Goal: Ask a question: Seek information or help from site administrators or community

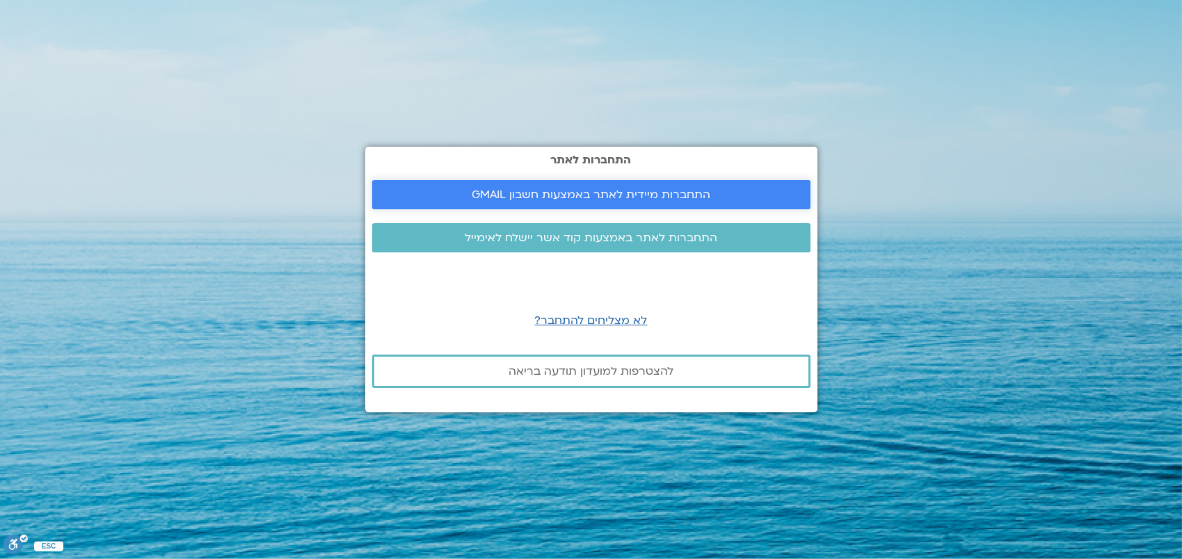
click at [693, 188] on span "התחברות מיידית לאתר באמצעות חשבון GMAIL" at bounding box center [591, 194] width 239 height 13
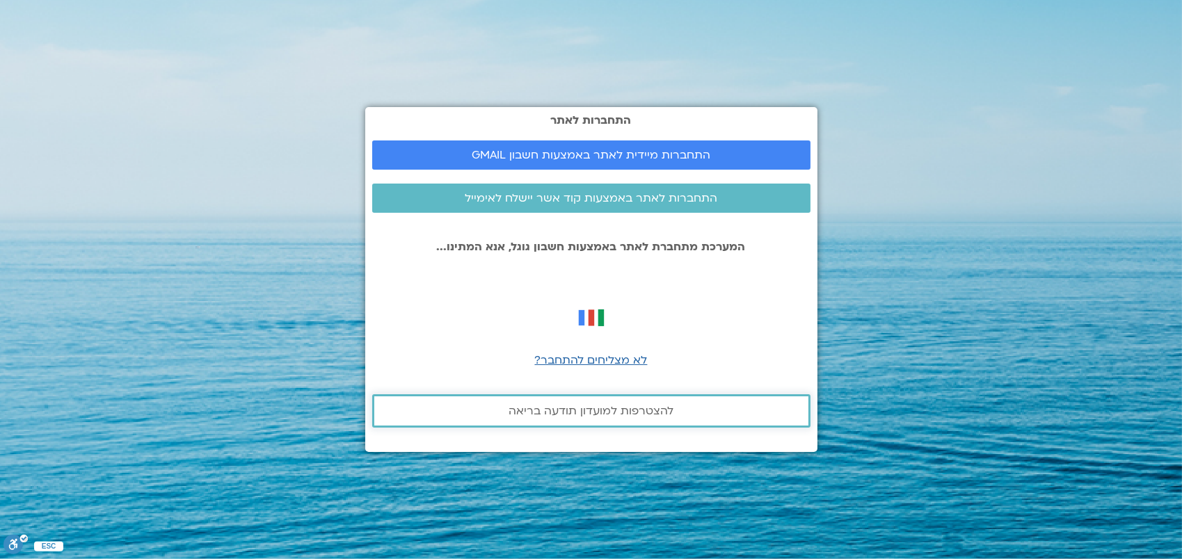
click at [634, 413] on span "להצטרפות למועדון תודעה בריאה" at bounding box center [590, 411] width 165 height 13
drag, startPoint x: 634, startPoint y: 412, endPoint x: 766, endPoint y: 355, distance: 143.9
click at [766, 355] on div "התחברות לאתר התחברות מיידית לאתר באמצעות חשבון GMAIL התחברות לאתר באמצעות קוד א…" at bounding box center [591, 279] width 452 height 344
click at [684, 196] on span "התחברות לאתר באמצעות קוד אשר יישלח לאימייל" at bounding box center [591, 198] width 252 height 13
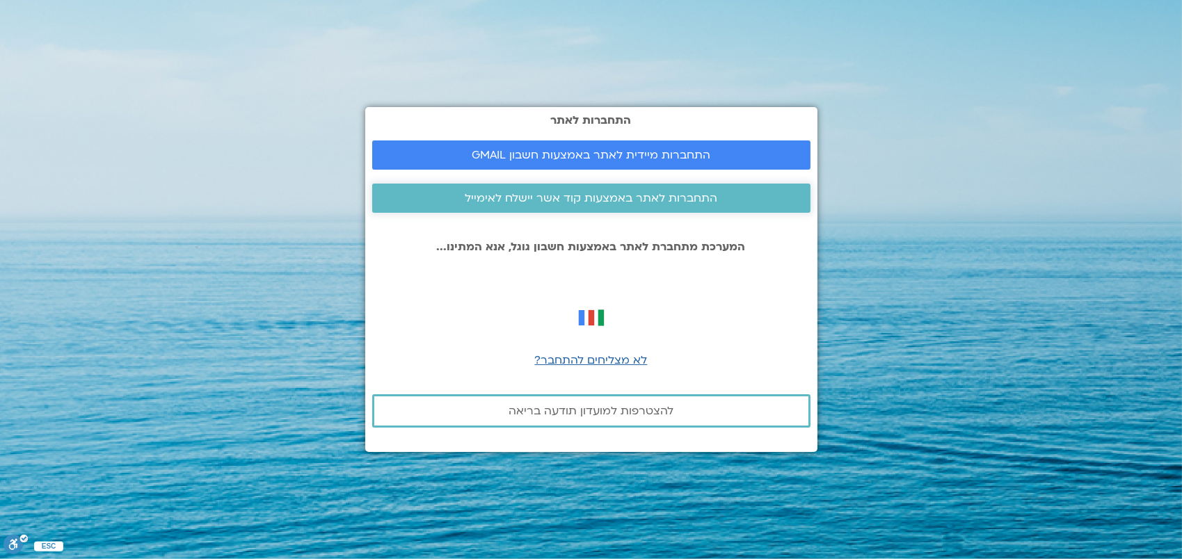
click at [681, 197] on span "התחברות לאתר באמצעות קוד אשר יישלח לאימייל" at bounding box center [591, 198] width 252 height 13
click at [641, 355] on span "לא מצליחים להתחבר?" at bounding box center [591, 360] width 113 height 15
click at [641, 355] on body "התחברות לאתר התחברות מיידית לאתר באמצעות חשבון GMAIL התחברות לאתר באמצעות קוד א…" at bounding box center [591, 279] width 1182 height 559
drag, startPoint x: 641, startPoint y: 355, endPoint x: 651, endPoint y: 198, distance: 157.5
click at [651, 198] on span "התחברות לאתר באמצעות קוד אשר יישלח לאימייל" at bounding box center [591, 198] width 252 height 13
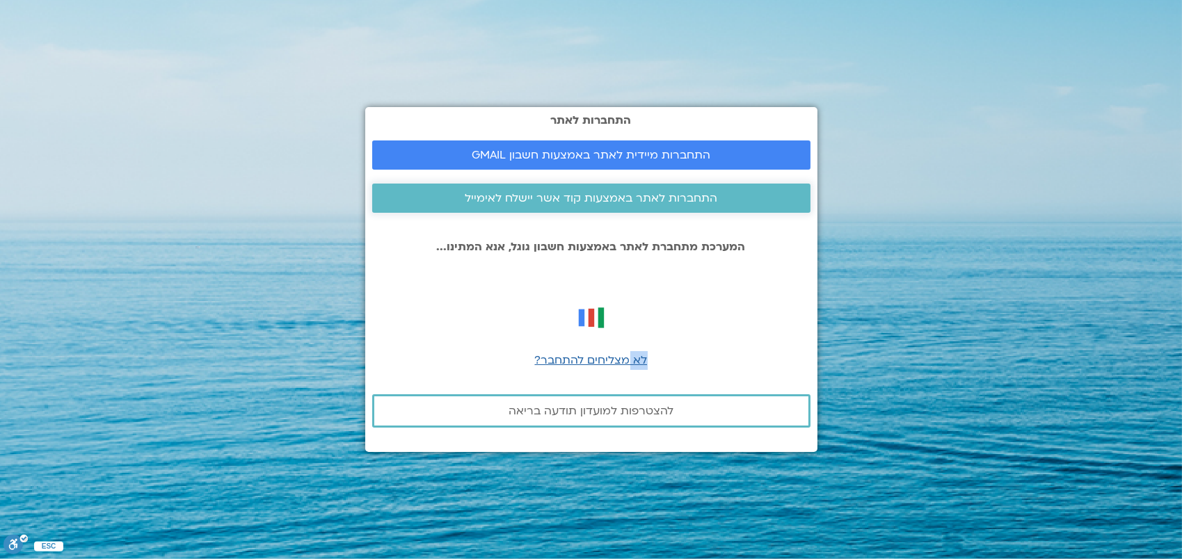
click at [655, 200] on span "התחברות לאתר באמצעות קוד אשר יישלח לאימייל" at bounding box center [591, 198] width 252 height 13
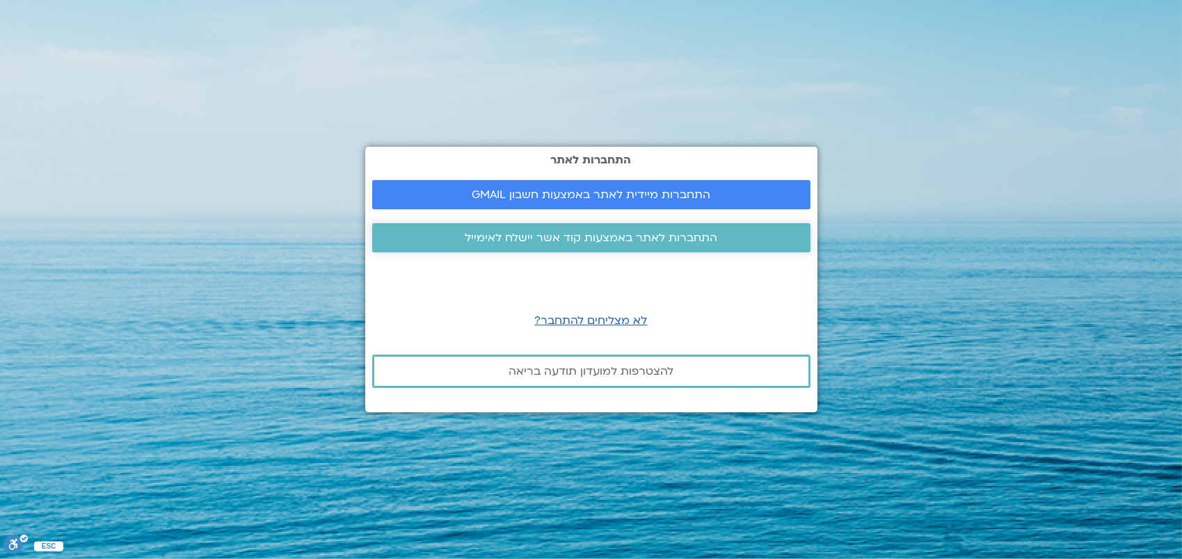
click at [622, 239] on span "התחברות לאתר באמצעות קוד אשר יישלח לאימייל" at bounding box center [591, 238] width 252 height 13
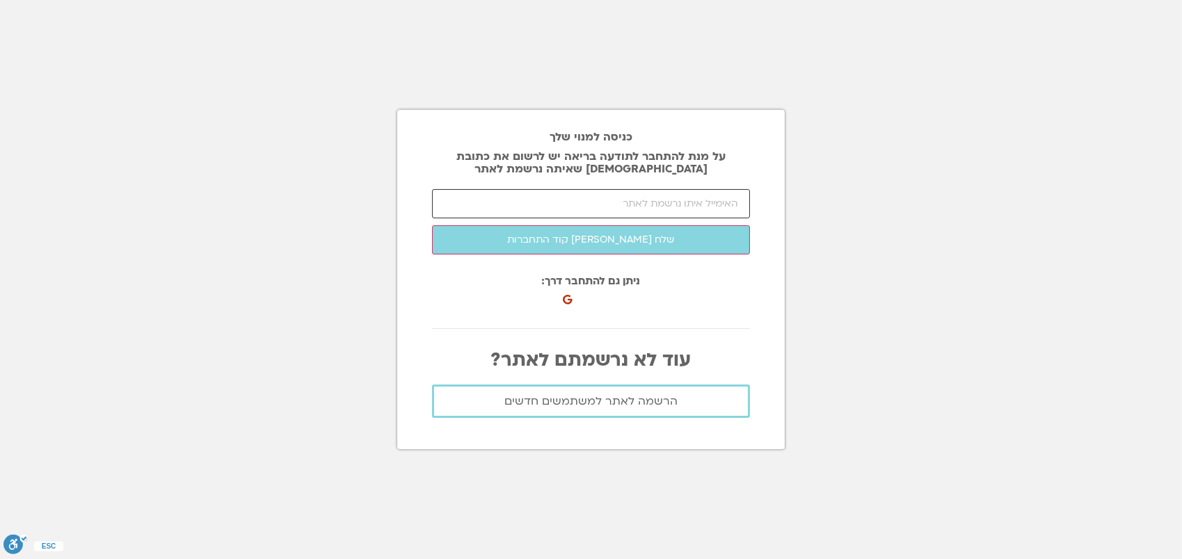
click at [682, 211] on input "email" at bounding box center [591, 203] width 318 height 29
type input "learosen@hotmail.com"
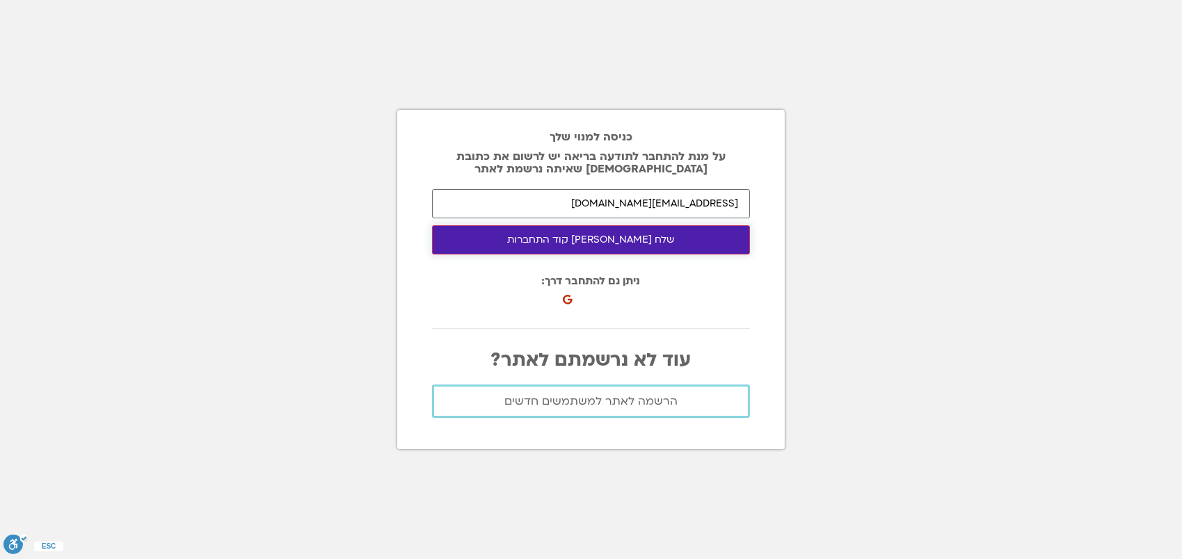
click at [613, 236] on button "שלח לי קוד התחברות" at bounding box center [591, 239] width 318 height 29
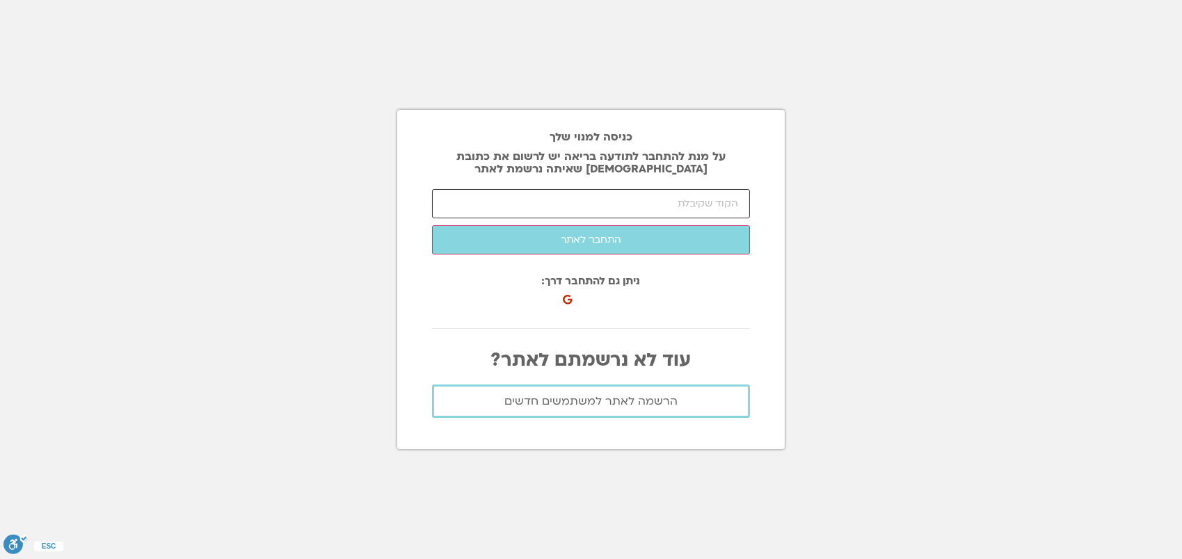
click at [703, 198] on input "number" at bounding box center [591, 203] width 318 height 29
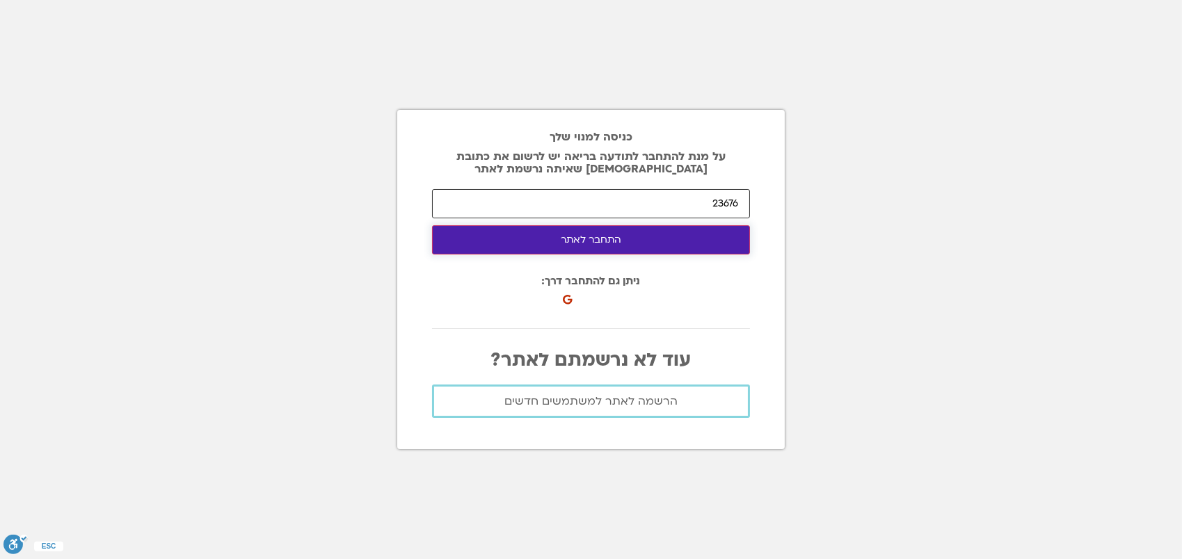
type input "23676"
click at [571, 240] on button "התחבר לאתר" at bounding box center [591, 239] width 318 height 29
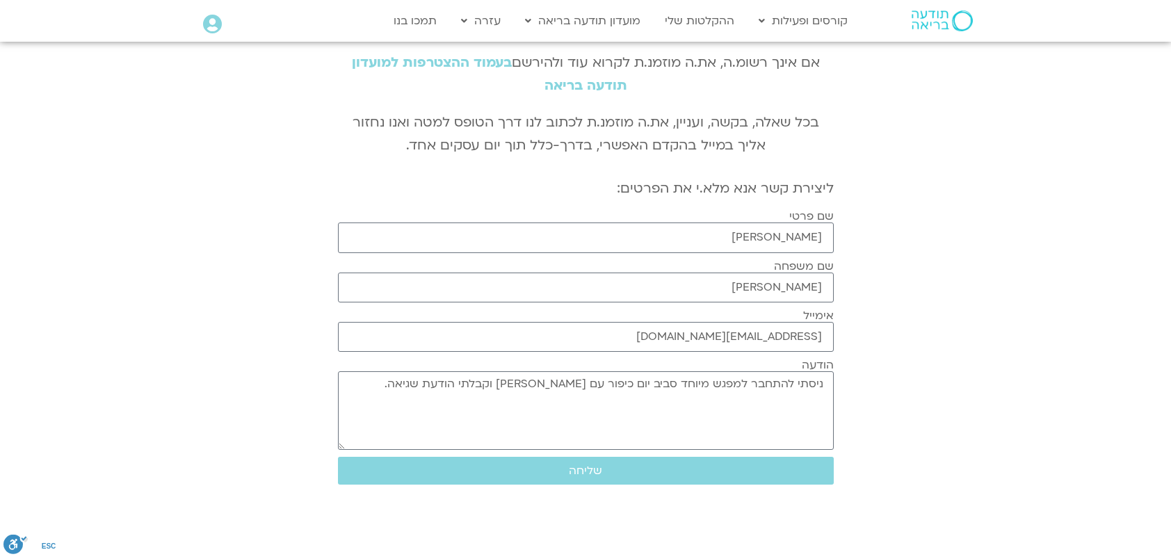
scroll to position [70, 0]
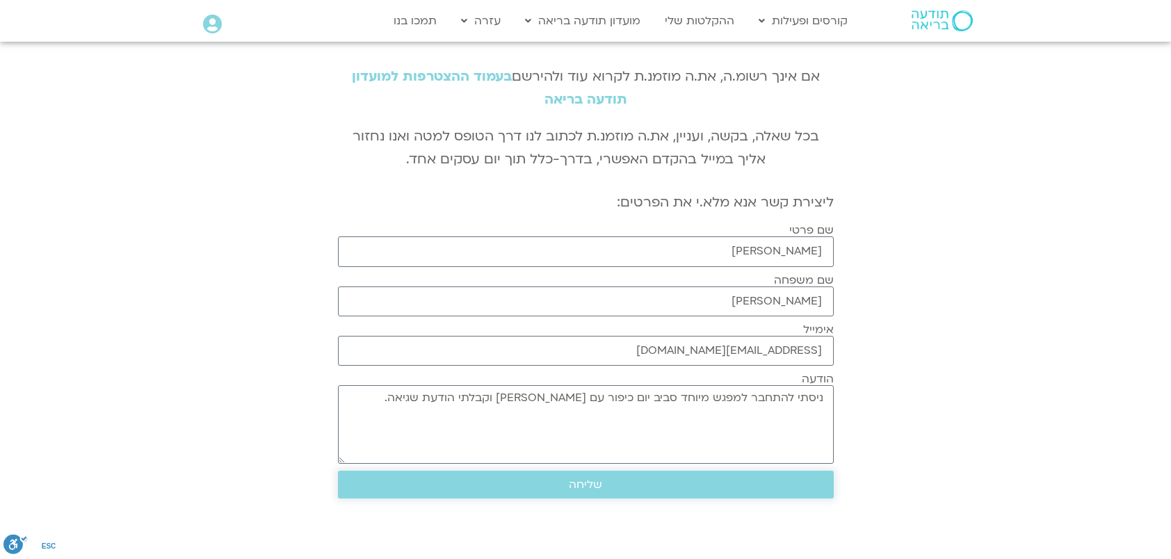
click at [588, 483] on span "שליחה" at bounding box center [585, 484] width 33 height 13
click at [597, 472] on button "שליחה" at bounding box center [586, 485] width 496 height 28
click at [428, 75] on link "בעמוד ההצטרפות למועדון תודעה בריאה" at bounding box center [489, 87] width 275 height 41
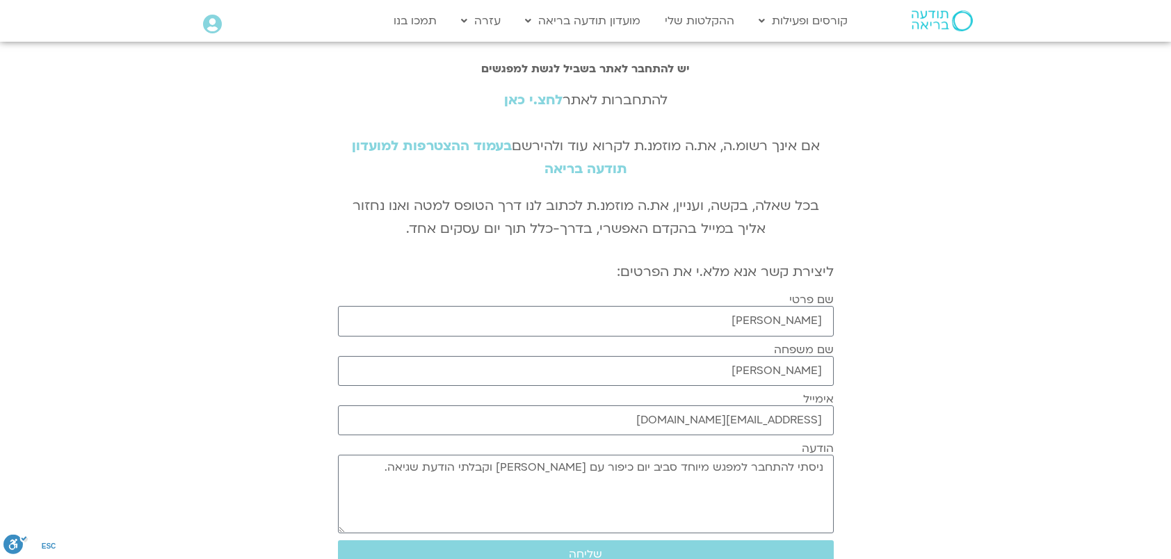
click at [535, 100] on link "לחצ.י כאן" at bounding box center [533, 100] width 58 height 18
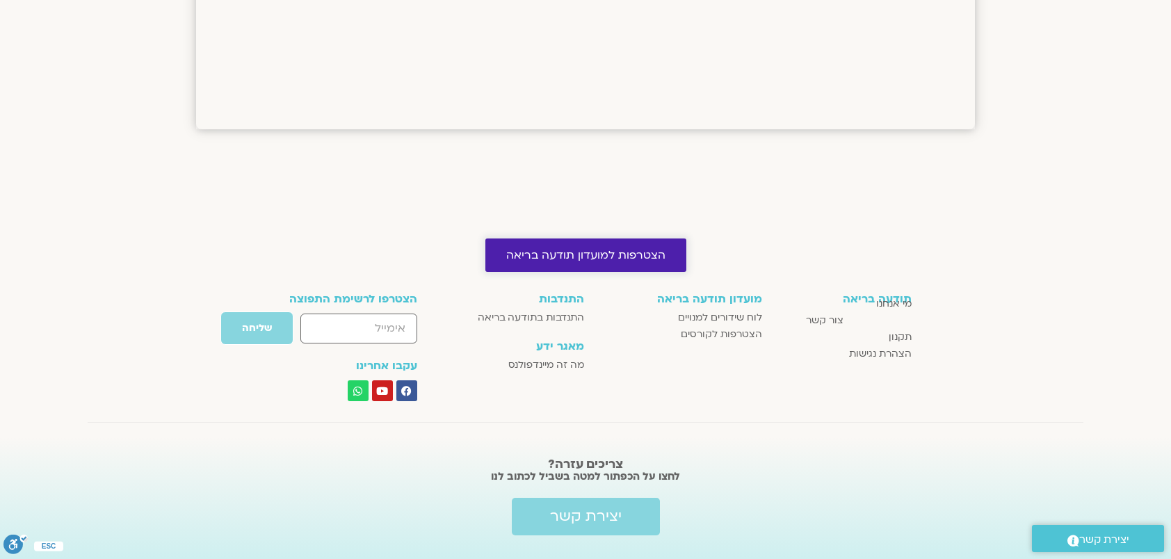
scroll to position [1352, 0]
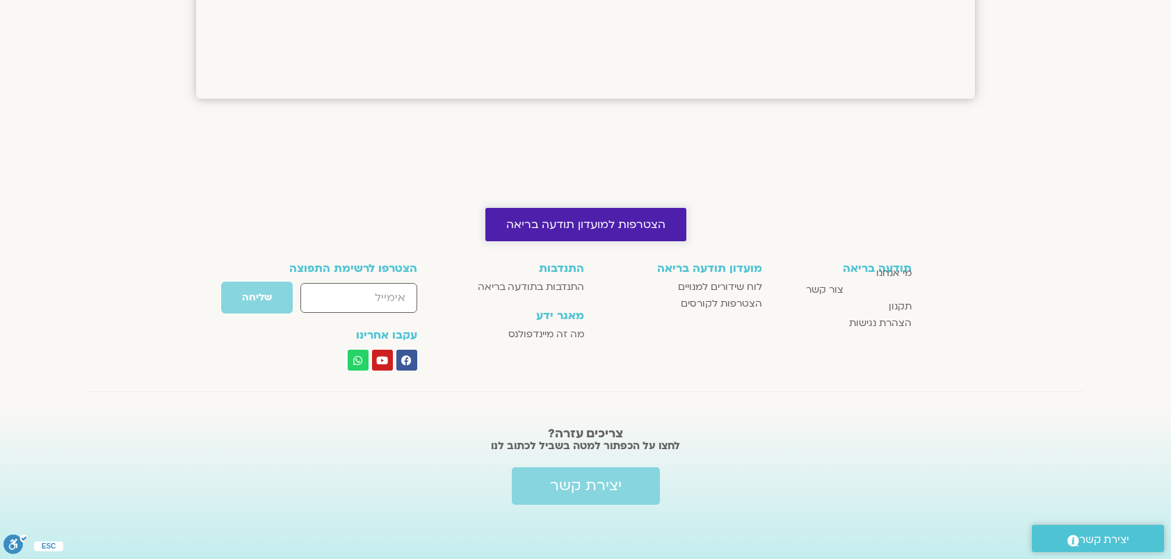
click at [603, 218] on span "הצטרפות למועדון תודעה בריאה" at bounding box center [585, 224] width 159 height 13
click at [620, 219] on span "הצטרפות למועדון תודעה בריאה" at bounding box center [585, 224] width 159 height 13
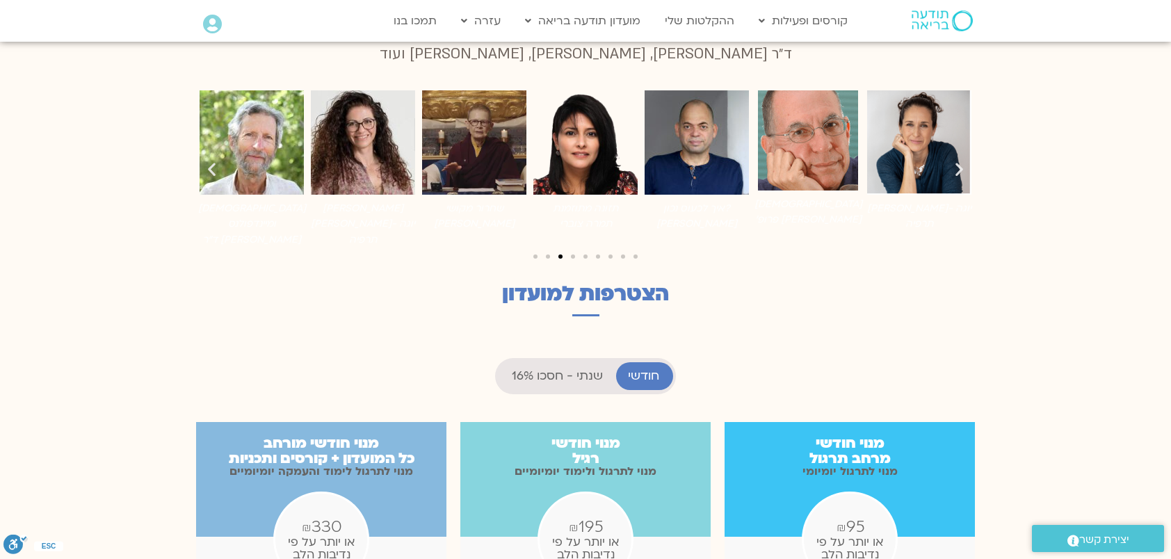
scroll to position [1113, 0]
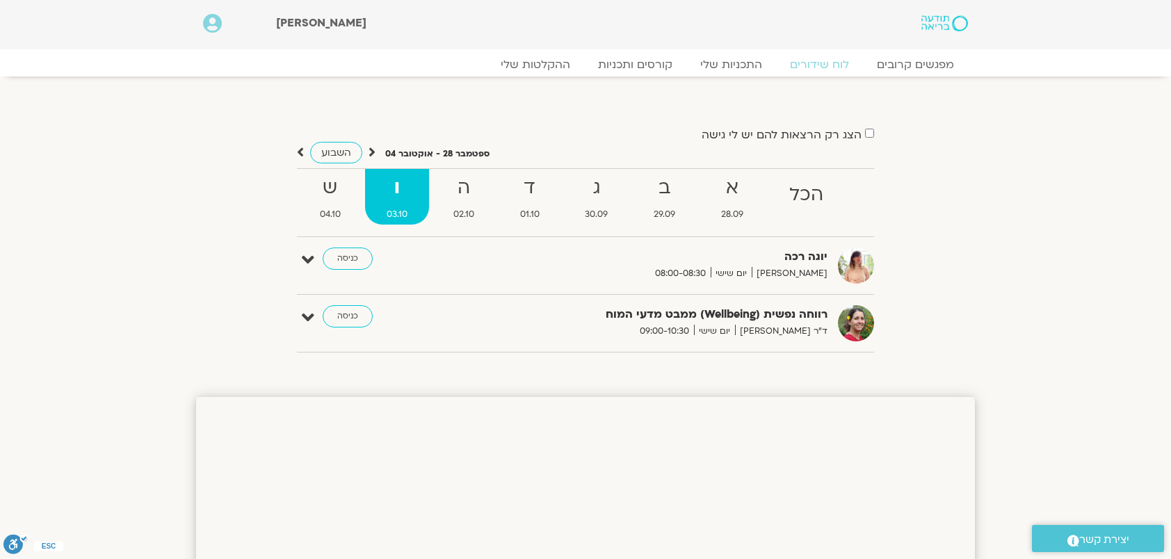
click at [394, 181] on strong "ו" at bounding box center [397, 187] width 64 height 31
click at [397, 198] on strong "ו" at bounding box center [397, 187] width 64 height 31
click at [398, 191] on strong "ו" at bounding box center [397, 187] width 64 height 31
click at [413, 193] on strong "ו" at bounding box center [397, 187] width 64 height 31
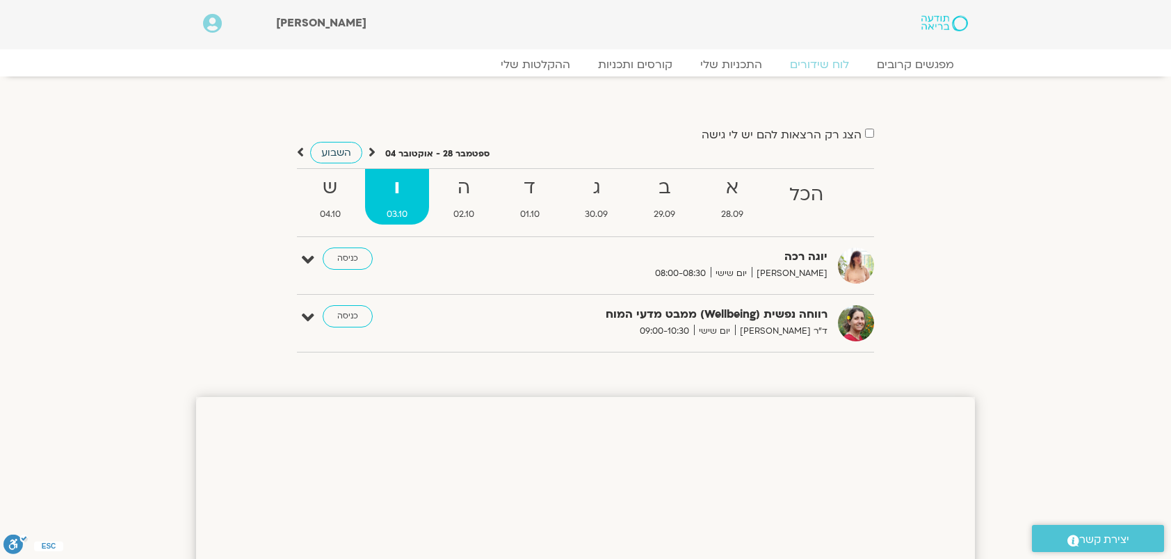
click at [330, 147] on span "השבוע" at bounding box center [336, 152] width 30 height 13
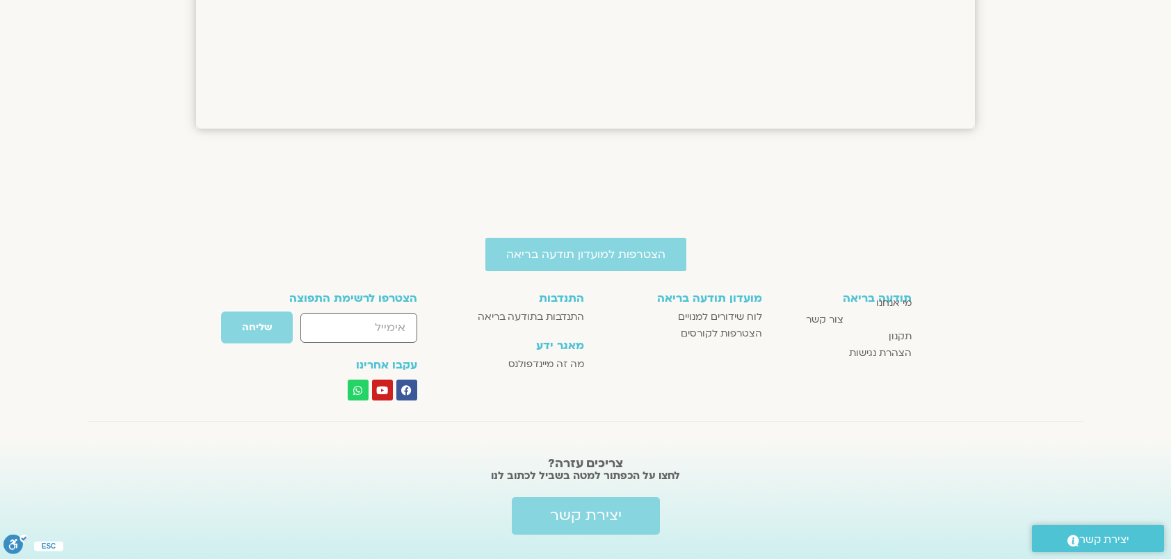
scroll to position [1352, 0]
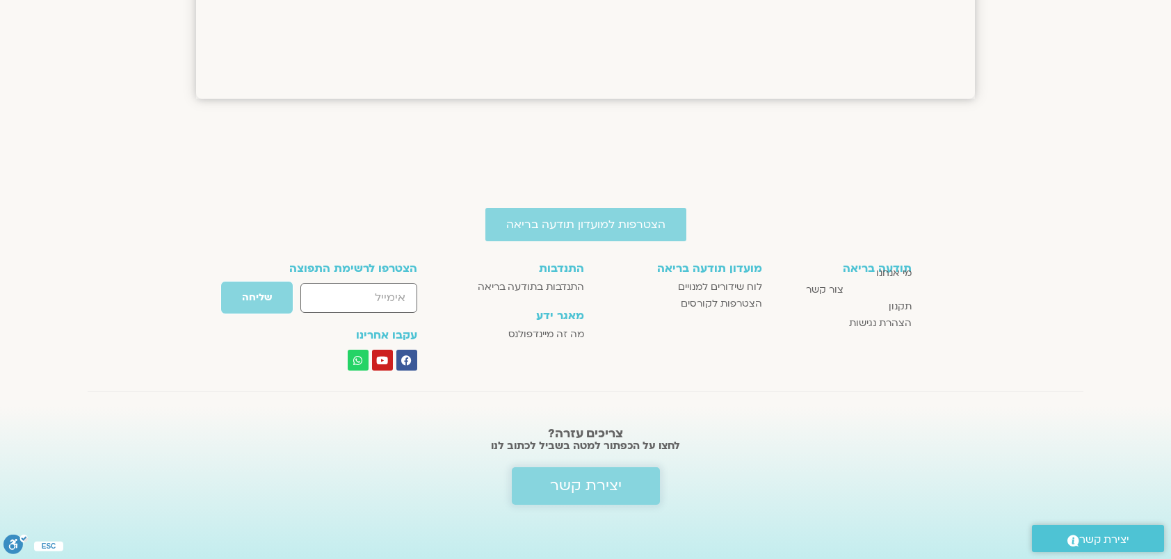
click at [588, 484] on span "יצירת קשר" at bounding box center [586, 486] width 72 height 17
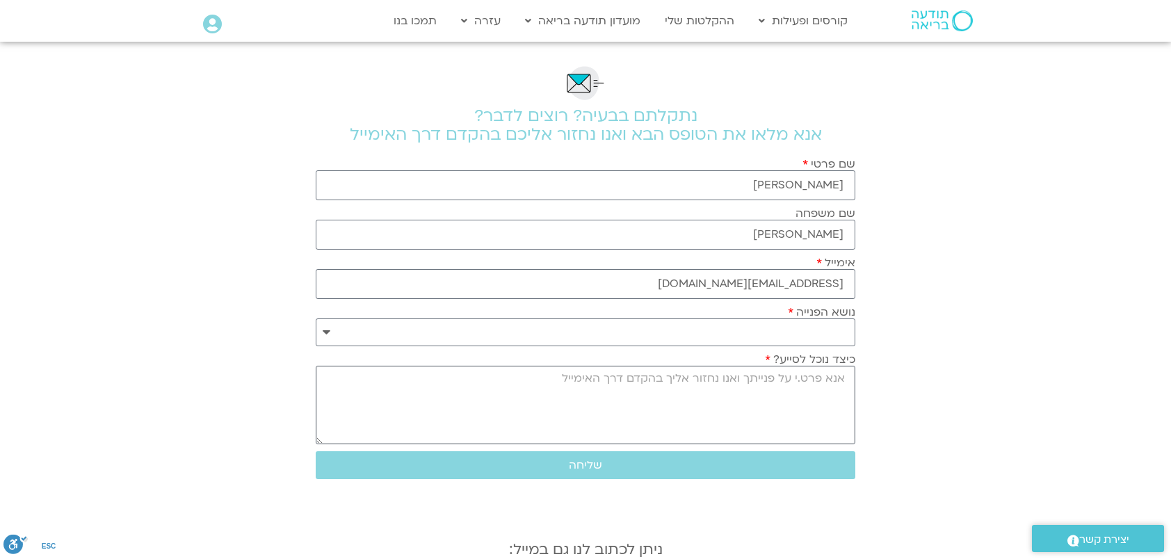
click at [746, 428] on textarea "כיצד נוכל לסייע?" at bounding box center [586, 405] width 540 height 79
type textarea "לא מצליחה להיכנס לאירוע"
click at [572, 459] on span "שליחה" at bounding box center [585, 465] width 33 height 13
click at [593, 467] on span "שליחה" at bounding box center [585, 465] width 33 height 13
drag, startPoint x: 706, startPoint y: 385, endPoint x: 890, endPoint y: 390, distance: 184.4
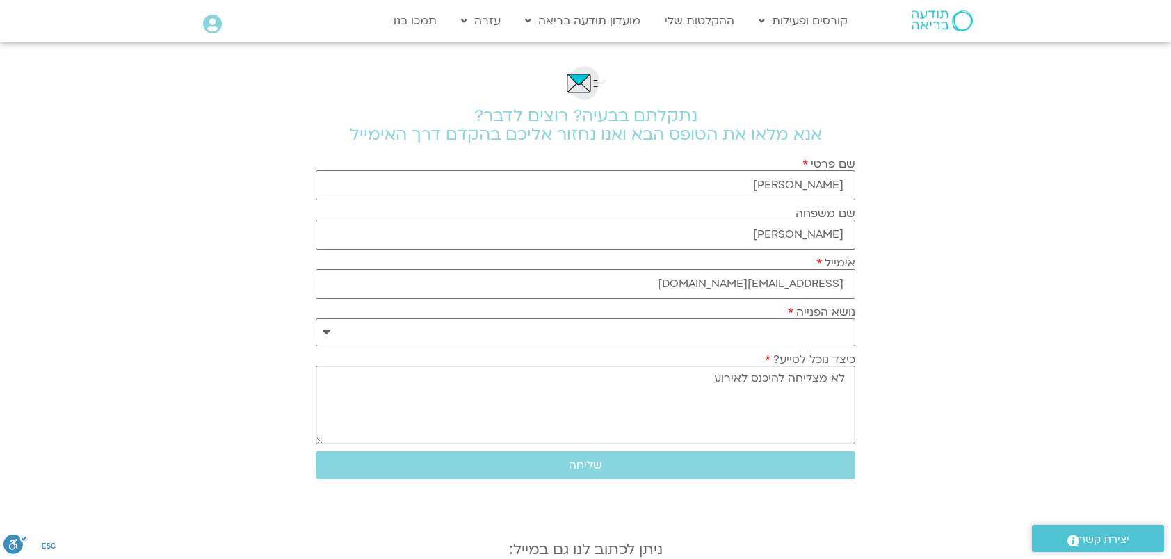
click at [890, 390] on section "**********" at bounding box center [585, 355] width 1171 height 627
click at [787, 355] on label "כיצד נוכל לסייע?" at bounding box center [810, 359] width 90 height 13
click at [787, 366] on textarea "כיצד נוכל לסייע?" at bounding box center [586, 405] width 540 height 79
click at [807, 359] on label "כיצד נוכל לסייע?" at bounding box center [810, 359] width 90 height 13
click at [807, 366] on textarea "כיצד נוכל לסייע?" at bounding box center [586, 405] width 540 height 79
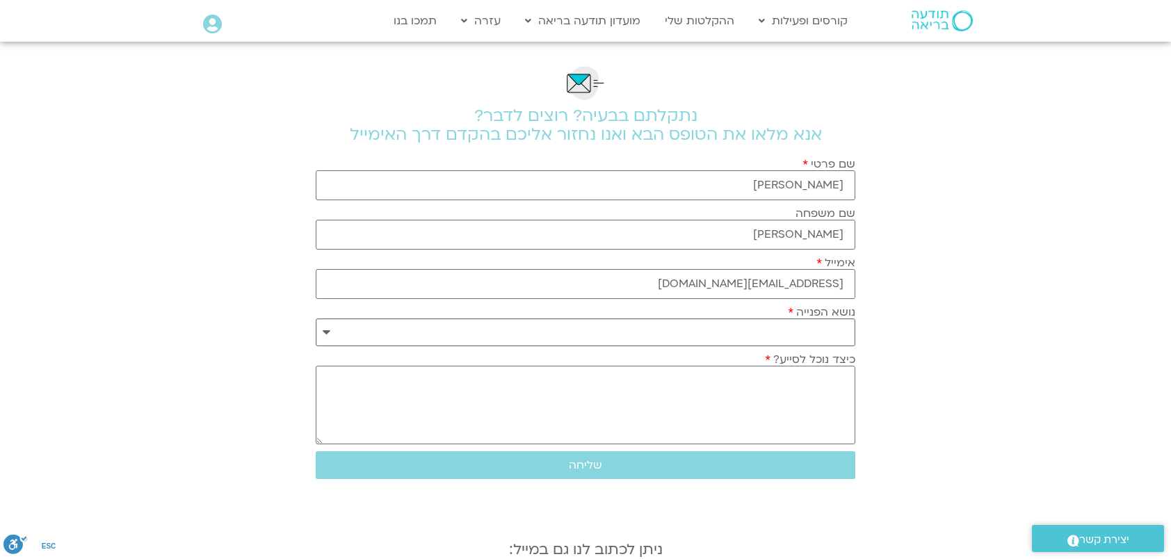
click at [821, 328] on select "**********" at bounding box center [586, 333] width 540 height 28
select select "**********"
click at [316, 319] on select "**********" at bounding box center [586, 333] width 540 height 28
click at [830, 391] on textarea "כיצד נוכל לסייע?" at bounding box center [586, 405] width 540 height 79
type textarea "לא מצליחה להיכנס לאירוע"
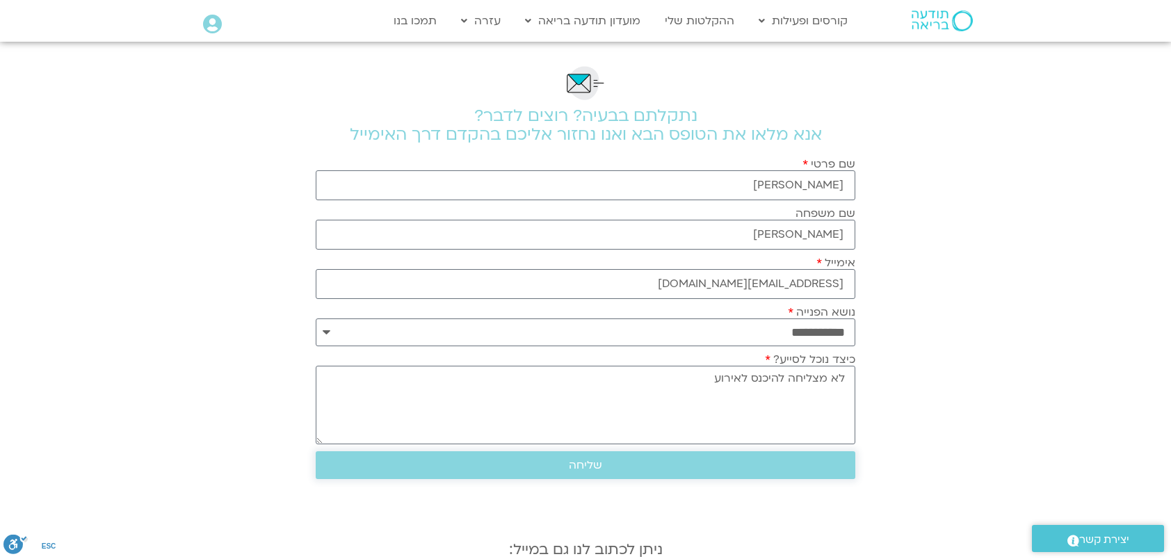
click at [609, 464] on span "שליחה" at bounding box center [585, 465] width 506 height 13
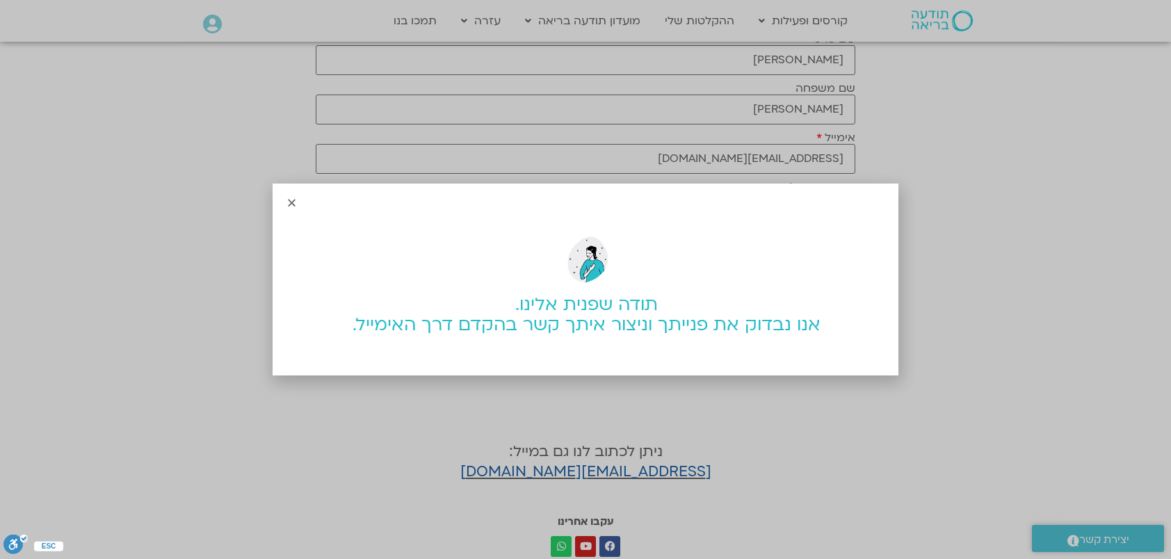
scroll to position [139, 0]
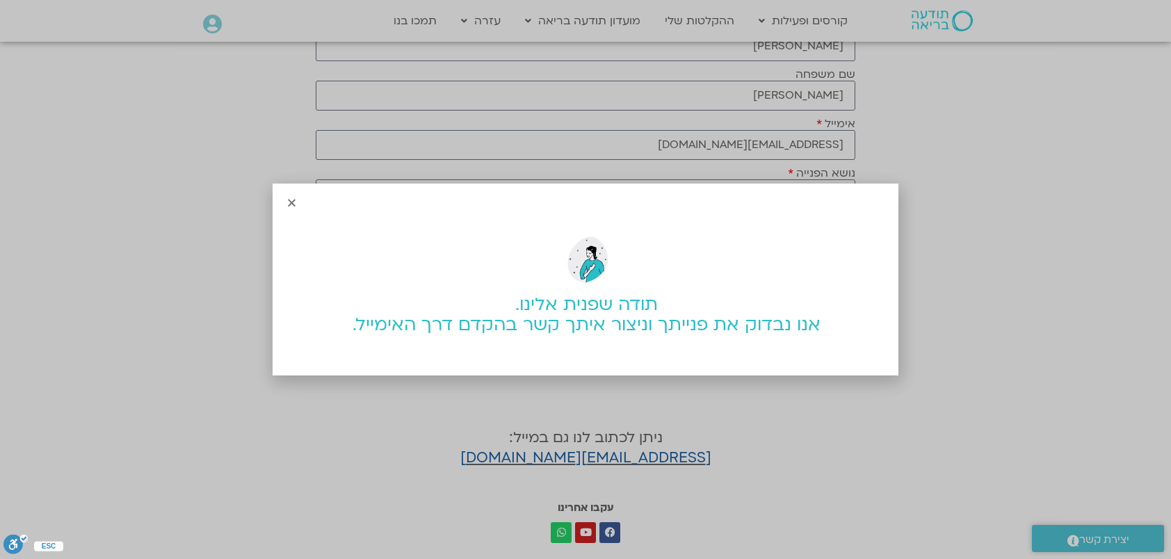
click at [290, 205] on icon "Close" at bounding box center [292, 203] width 10 height 10
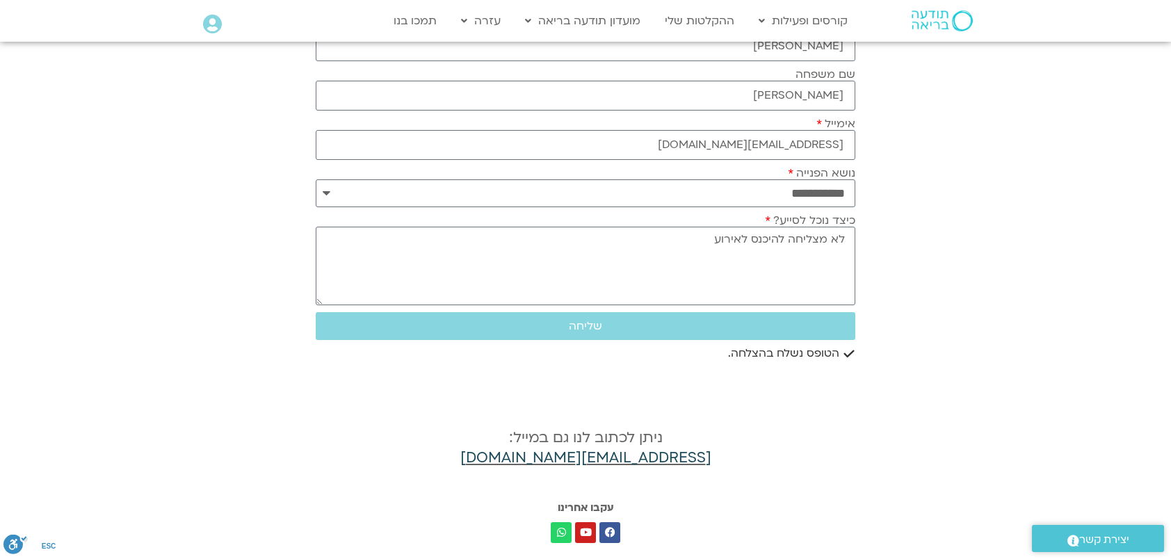
click at [602, 456] on link "[EMAIL_ADDRESS][DOMAIN_NAME]" at bounding box center [585, 458] width 251 height 20
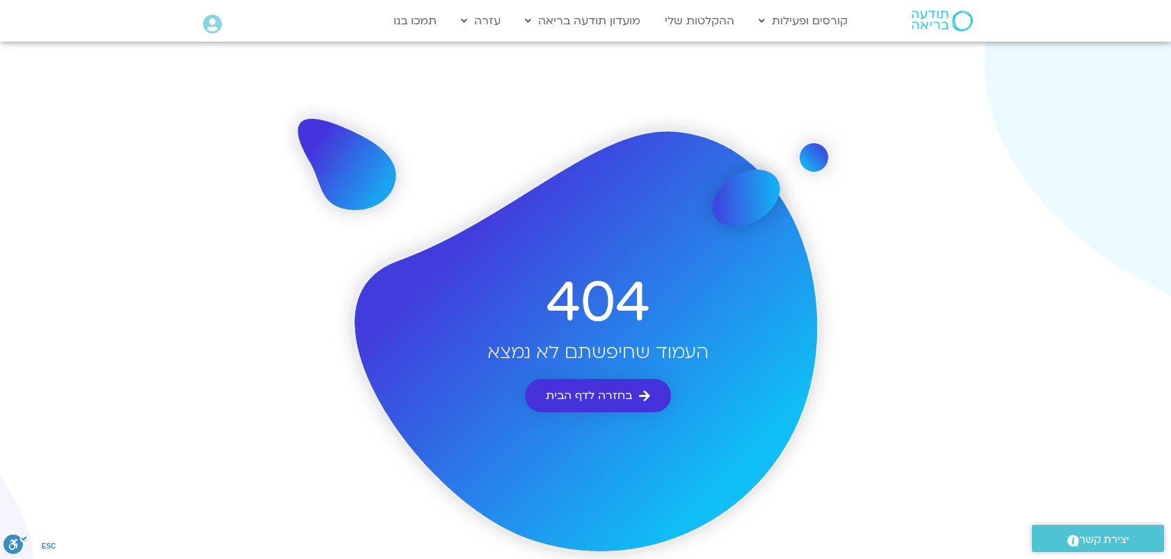
click at [591, 392] on span "בחזרה לדף הבית" at bounding box center [589, 395] width 86 height 13
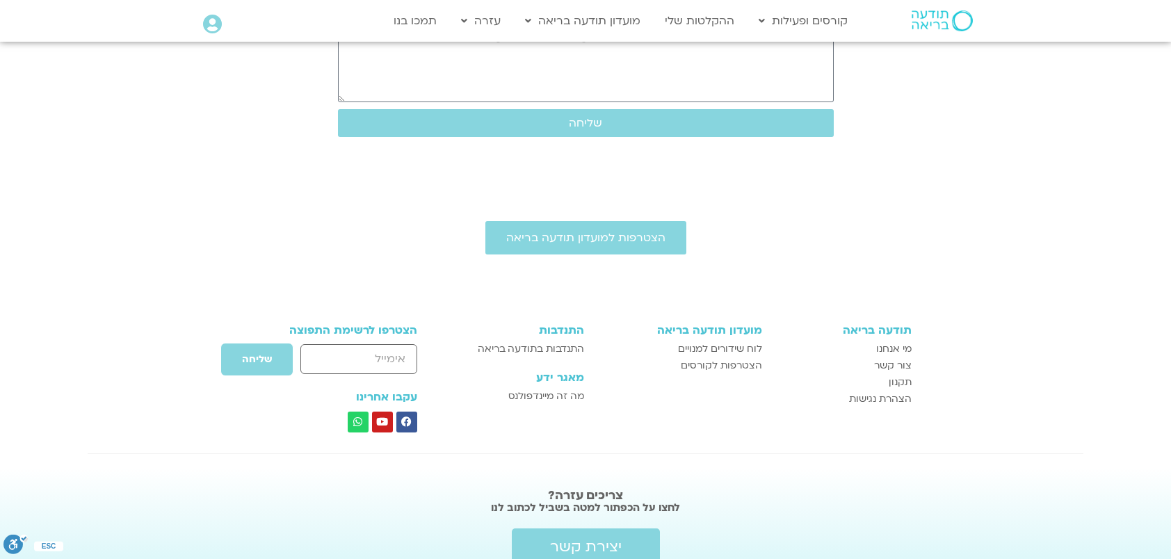
scroll to position [492, 0]
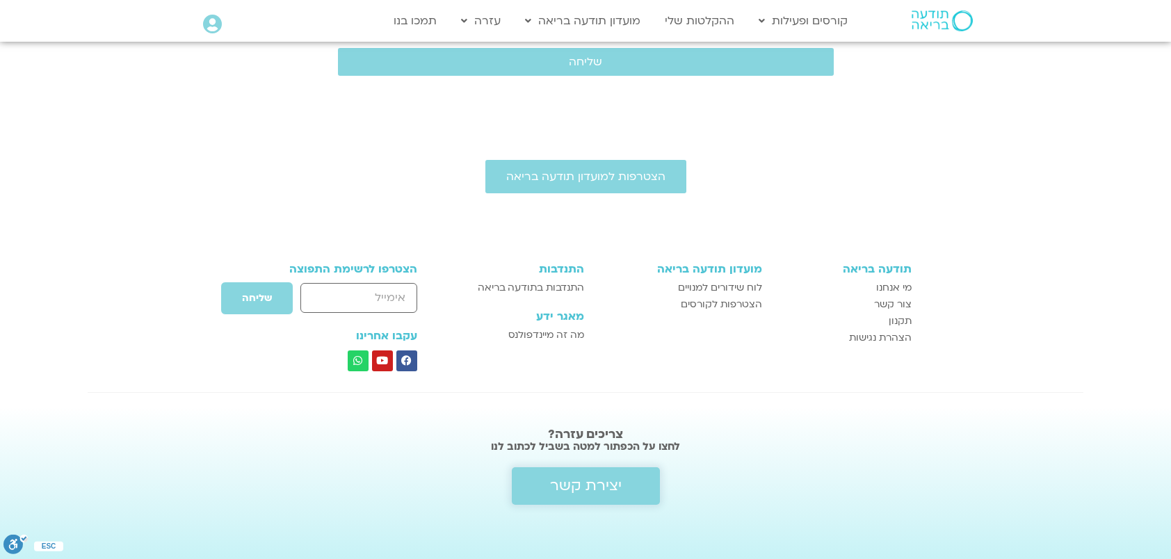
click at [588, 478] on span "יצירת קשר" at bounding box center [586, 486] width 72 height 17
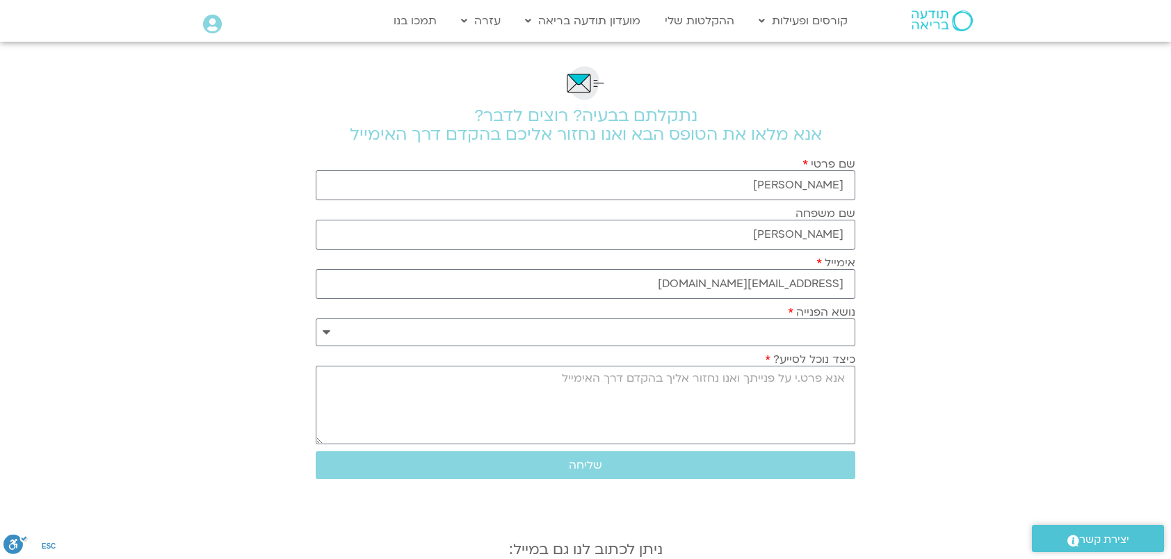
click at [1112, 542] on span "יצירת קשר" at bounding box center [1104, 540] width 50 height 19
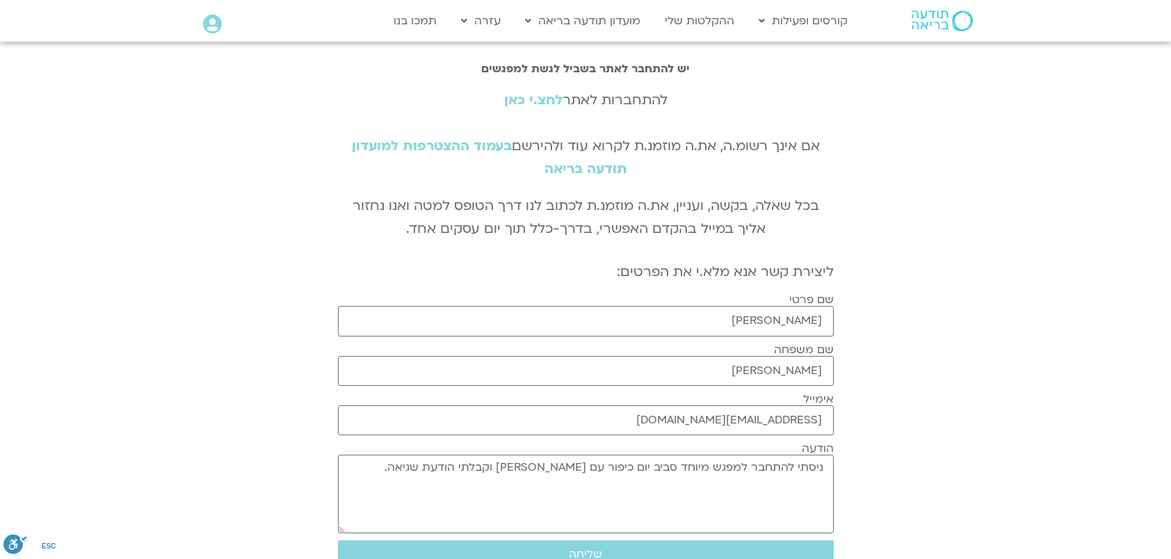
click at [540, 97] on link "לחצ.י כאן" at bounding box center [533, 100] width 58 height 18
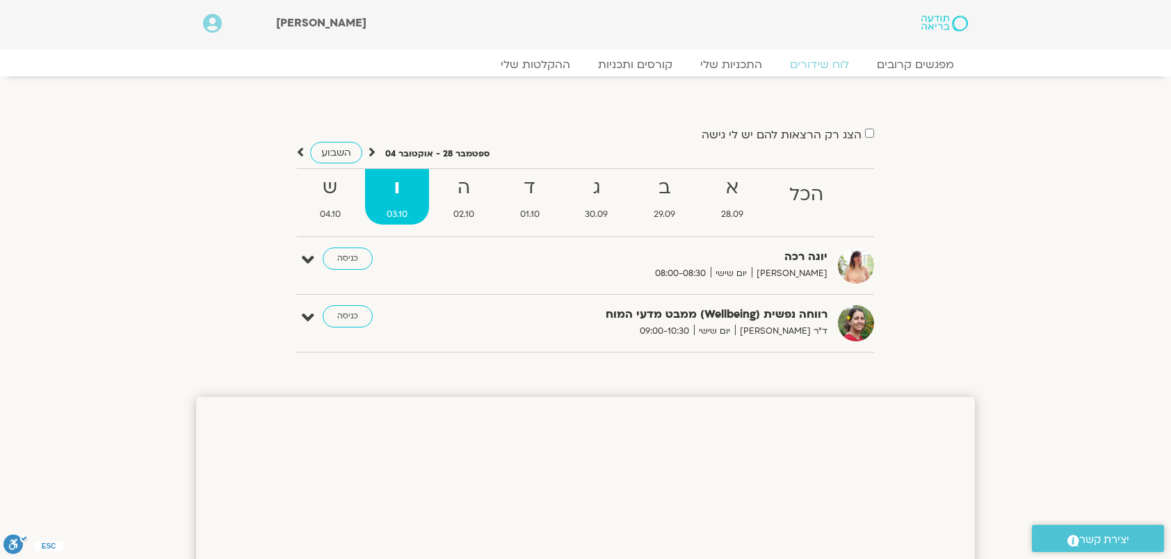
click at [403, 190] on strong "ו" at bounding box center [397, 187] width 64 height 31
click at [392, 186] on strong "ו" at bounding box center [397, 187] width 64 height 31
click at [393, 186] on strong "ו" at bounding box center [397, 187] width 64 height 31
click at [395, 186] on strong "ו" at bounding box center [397, 187] width 64 height 31
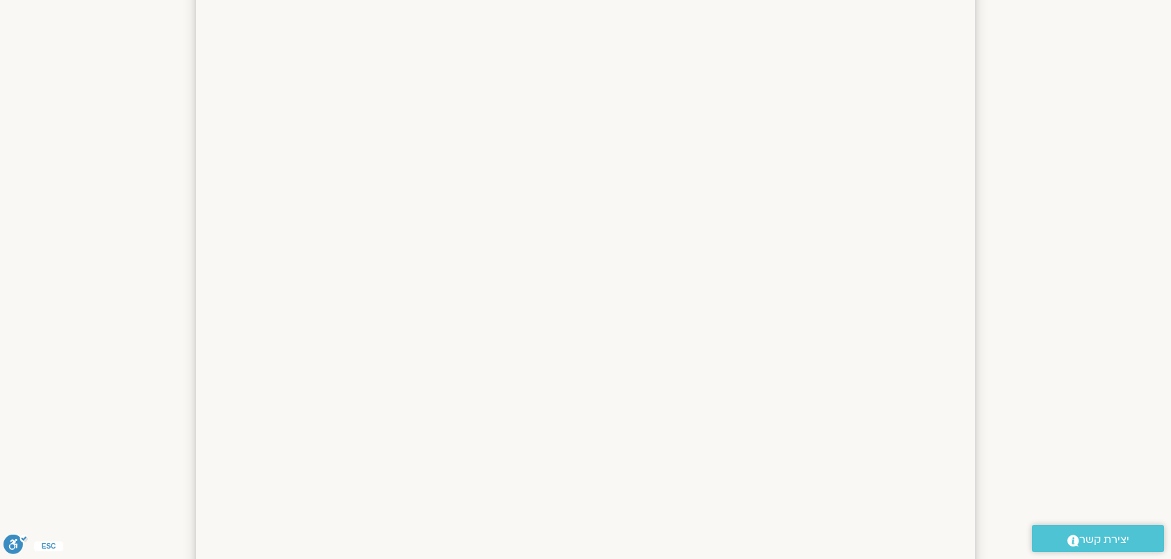
scroll to position [1043, 0]
